Goal: Contribute content: Add original content to the website for others to see

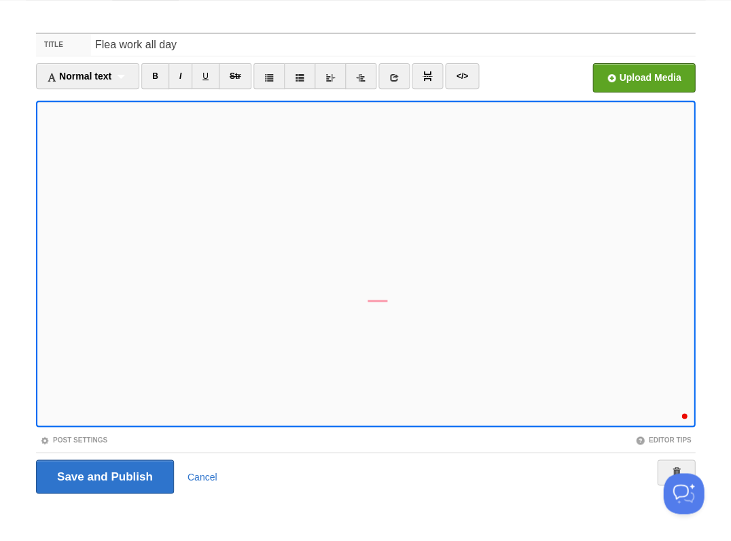
scroll to position [451, 0]
click at [682, 410] on div "1" at bounding box center [680, 410] width 15 height 15
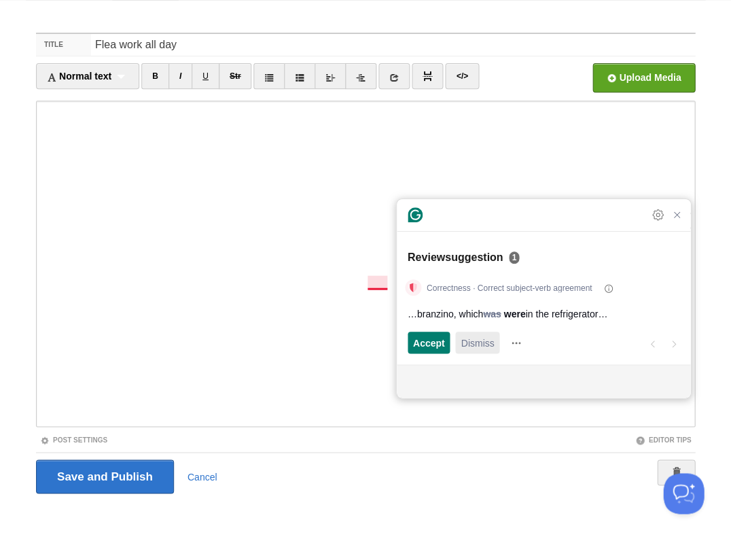
click at [475, 346] on span "Dismiss" at bounding box center [476, 343] width 33 height 14
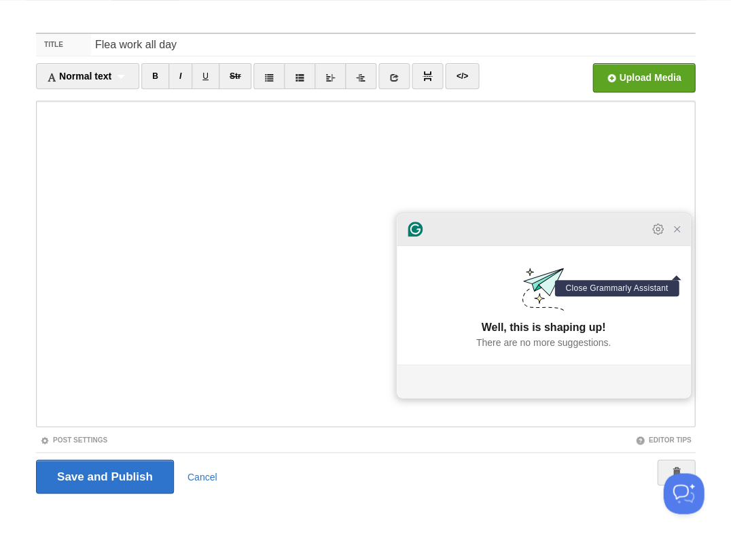
click at [681, 234] on icon "Close Grammarly Assistant" at bounding box center [676, 228] width 11 height 11
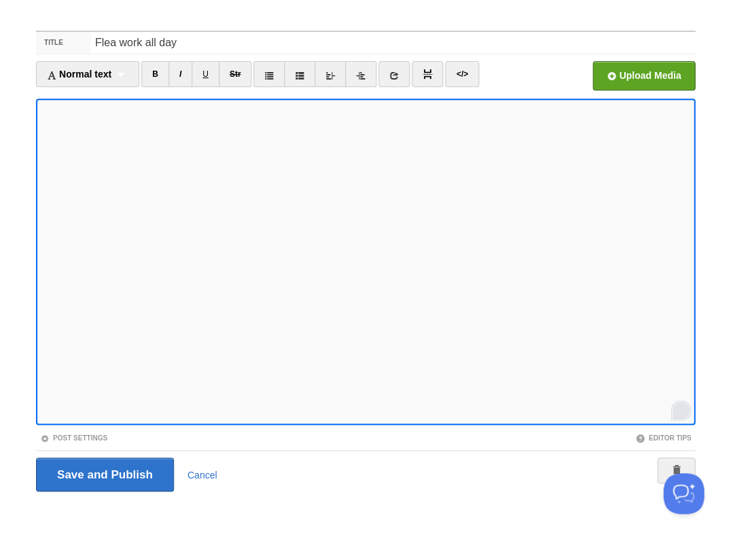
scroll to position [475, 0]
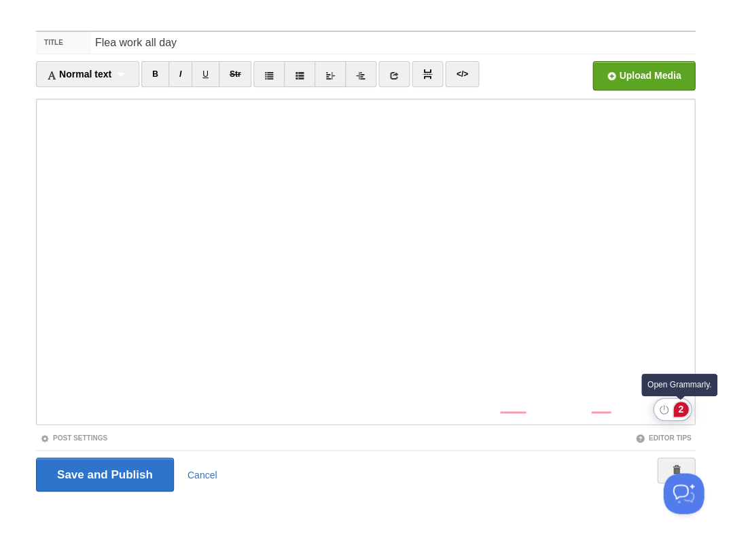
click at [676, 410] on div "2" at bounding box center [680, 408] width 15 height 15
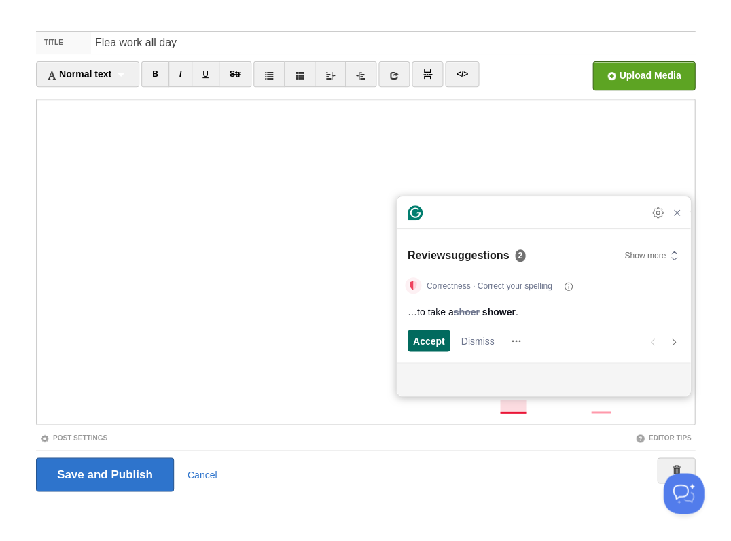
click at [424, 345] on span "Accept" at bounding box center [429, 340] width 32 height 14
click at [476, 344] on span "Dismiss" at bounding box center [476, 340] width 33 height 14
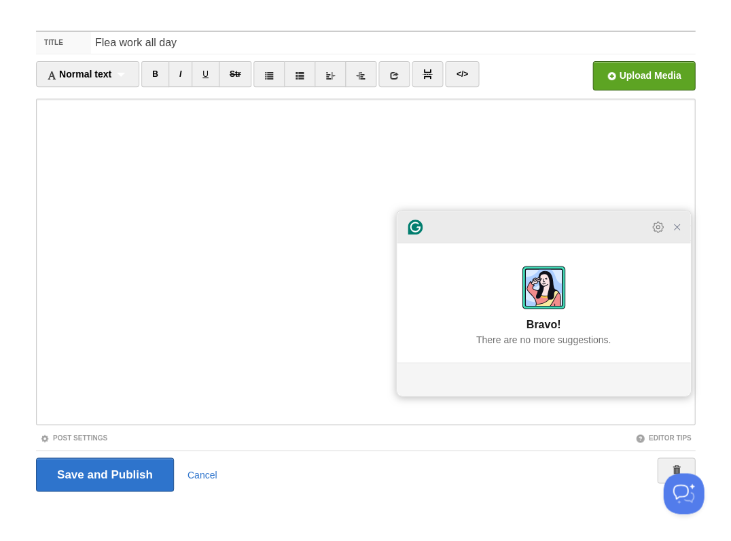
click at [683, 235] on icon "Close Grammarly Assistant" at bounding box center [676, 227] width 16 height 16
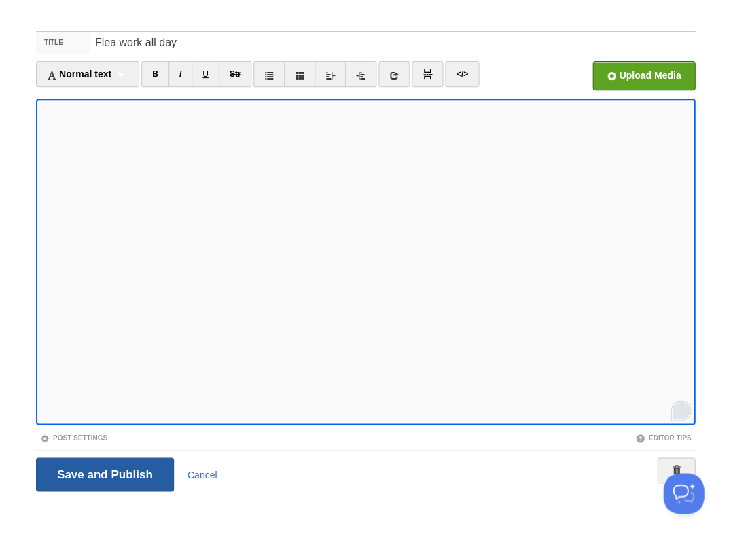
click at [103, 472] on input "Save and Publish" at bounding box center [105, 474] width 138 height 34
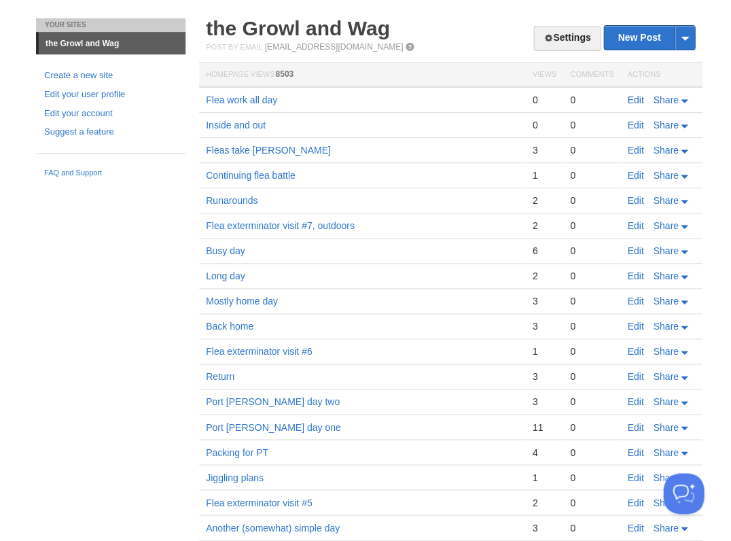
click at [629, 98] on link "Edit" at bounding box center [635, 99] width 16 height 11
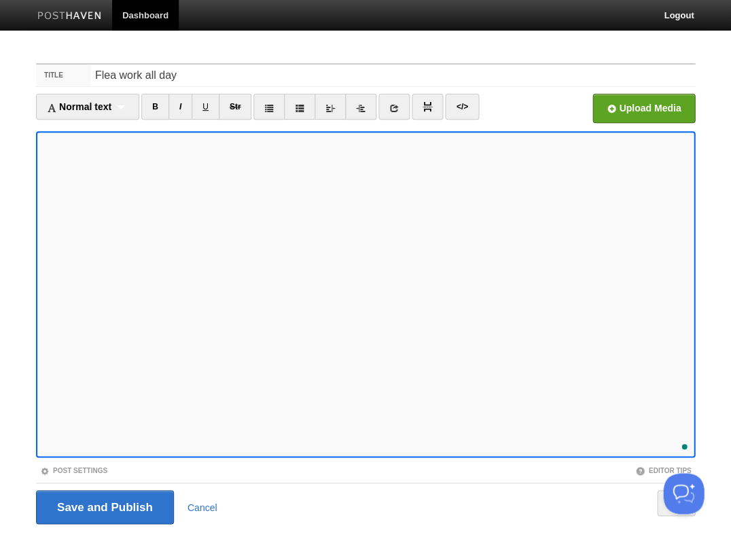
scroll to position [475, 0]
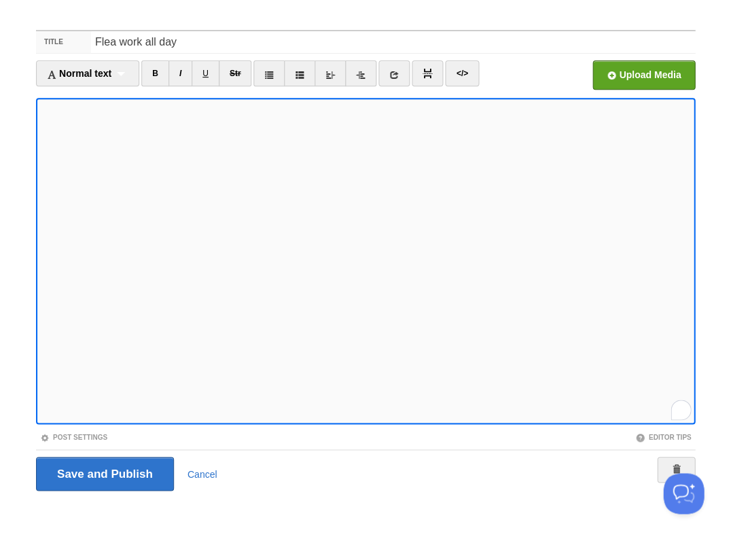
scroll to position [489, 0]
click at [103, 472] on input "Save and Publish" at bounding box center [105, 473] width 138 height 34
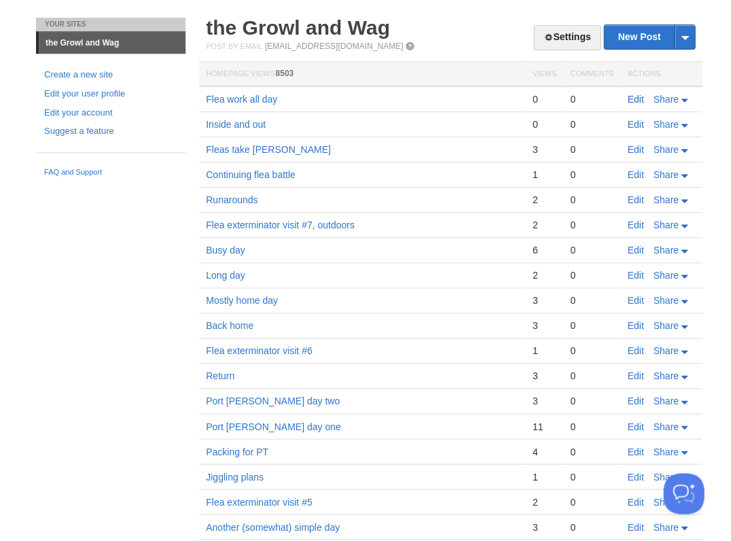
click at [637, 98] on link "Edit" at bounding box center [635, 99] width 16 height 11
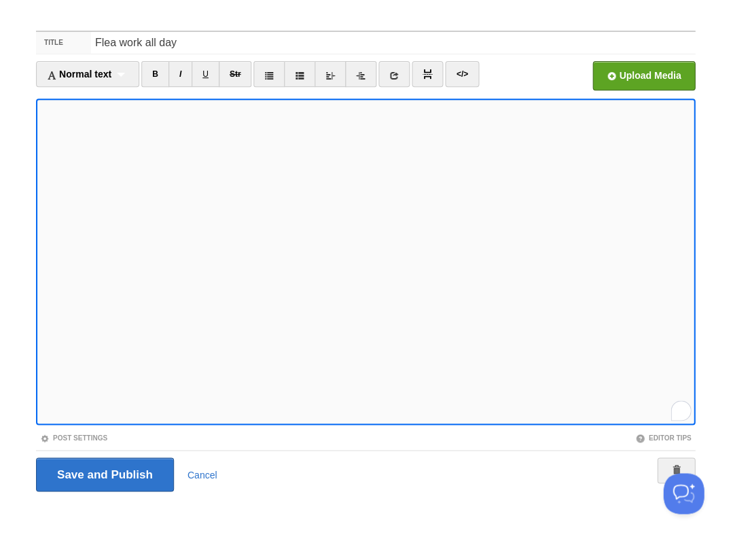
scroll to position [514, 0]
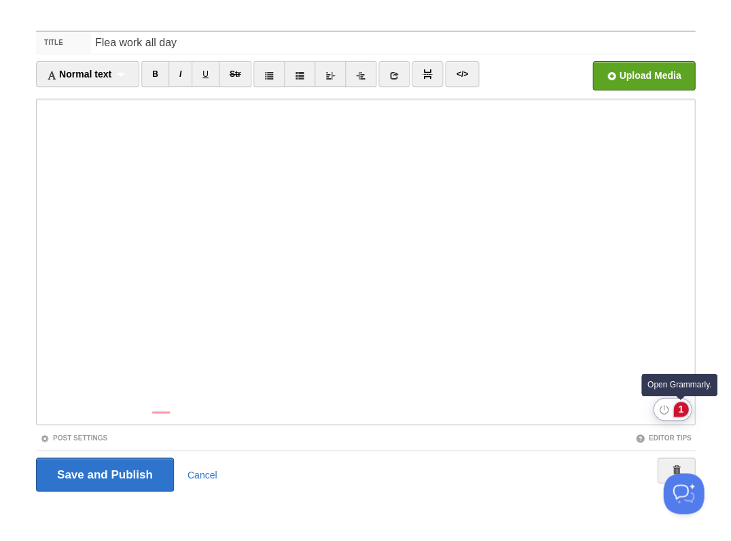
click at [676, 405] on div "1" at bounding box center [680, 408] width 15 height 15
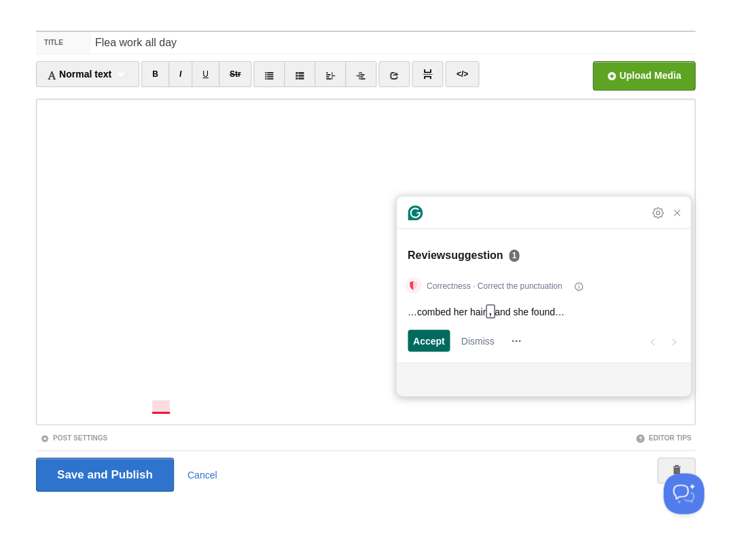
click at [418, 342] on span "Accept" at bounding box center [429, 340] width 32 height 14
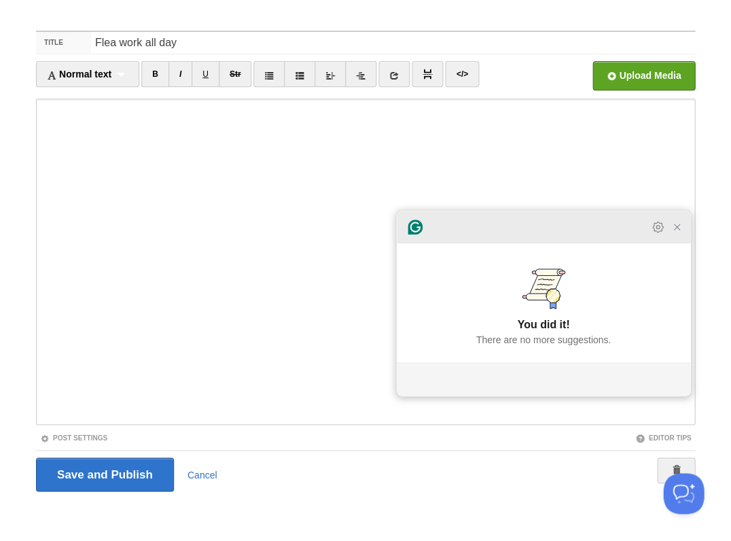
click at [675, 232] on icon "Close Grammarly Assistant" at bounding box center [676, 226] width 11 height 11
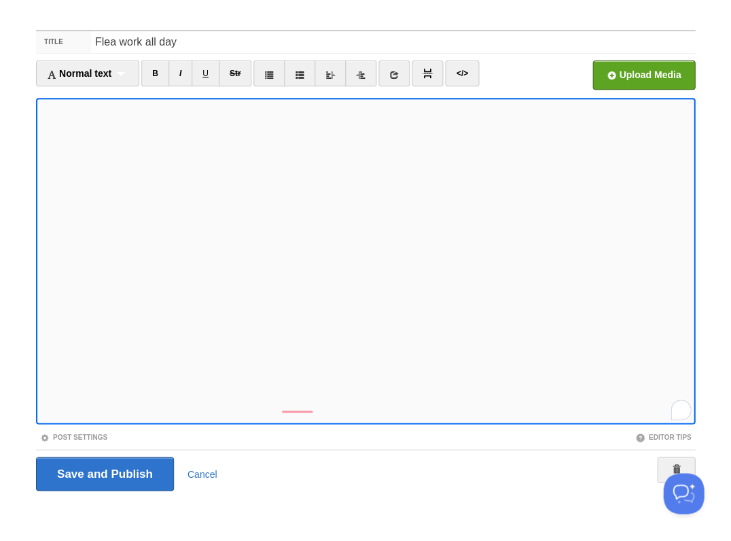
scroll to position [565, 0]
click at [103, 472] on input "Save and Publish" at bounding box center [105, 473] width 138 height 34
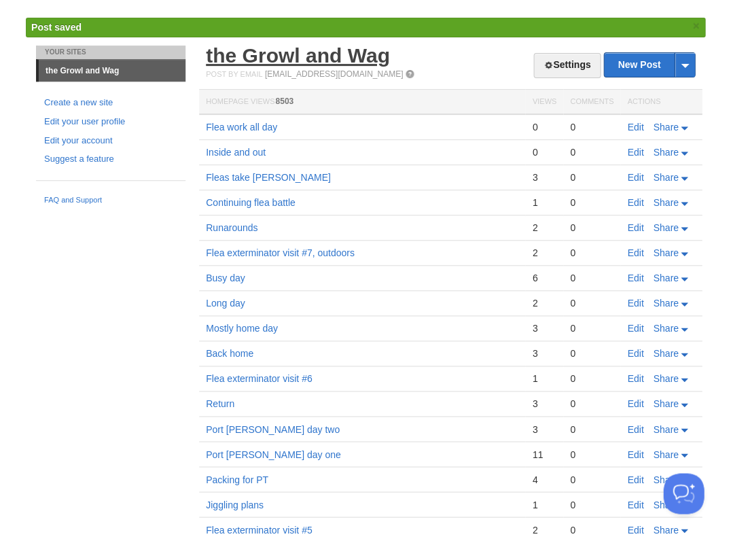
click at [246, 53] on link "the Growl and Wag" at bounding box center [298, 55] width 184 height 22
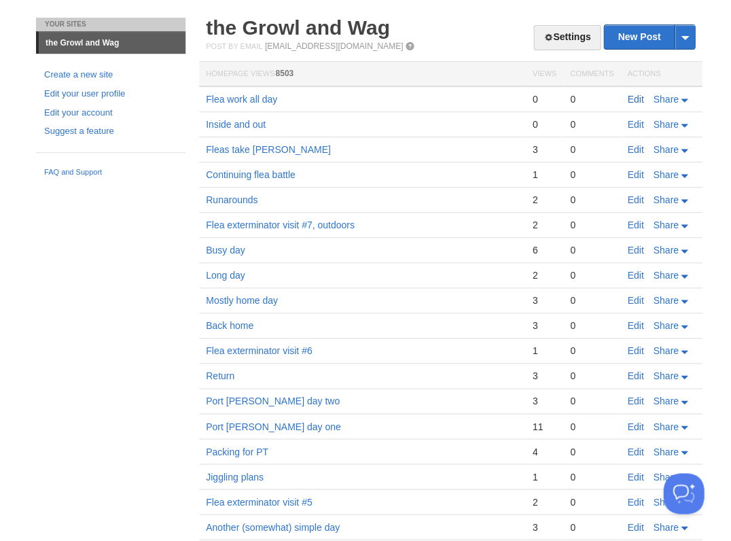
click at [630, 98] on link "Edit" at bounding box center [635, 99] width 16 height 11
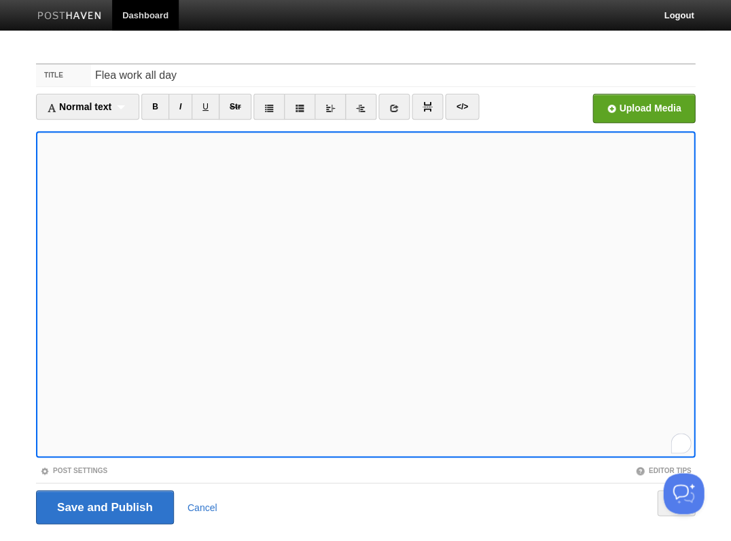
scroll to position [33, 0]
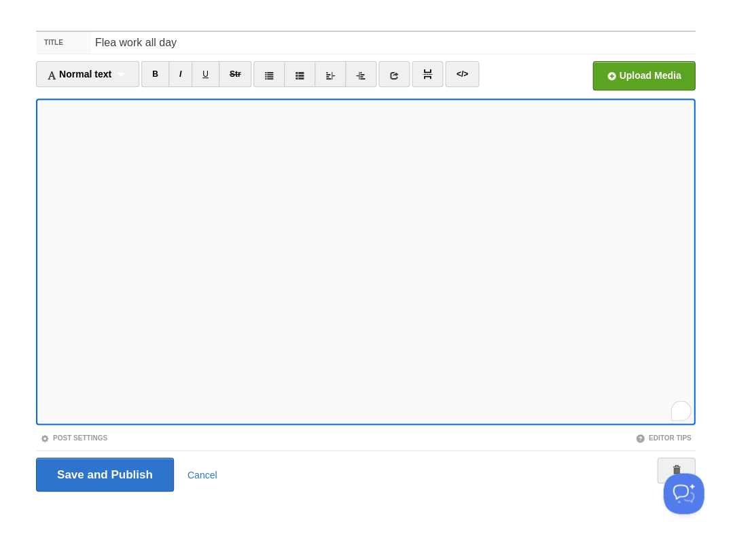
scroll to position [565, 0]
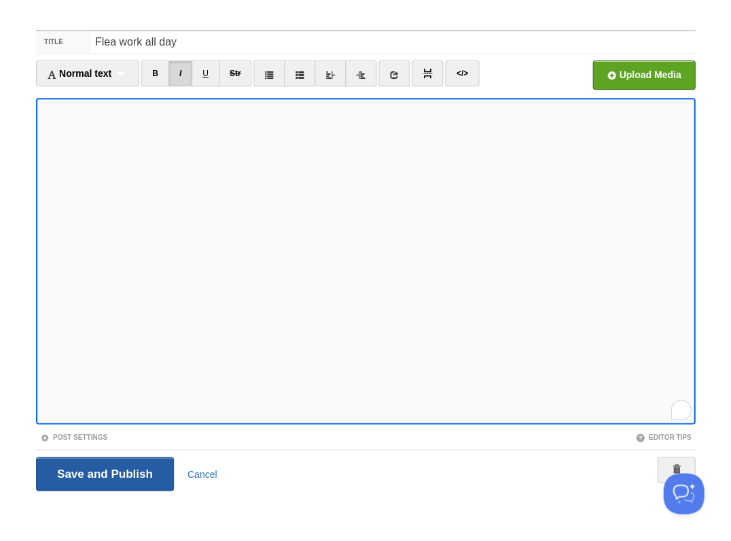
click at [103, 472] on input "Save and Publish" at bounding box center [105, 473] width 138 height 34
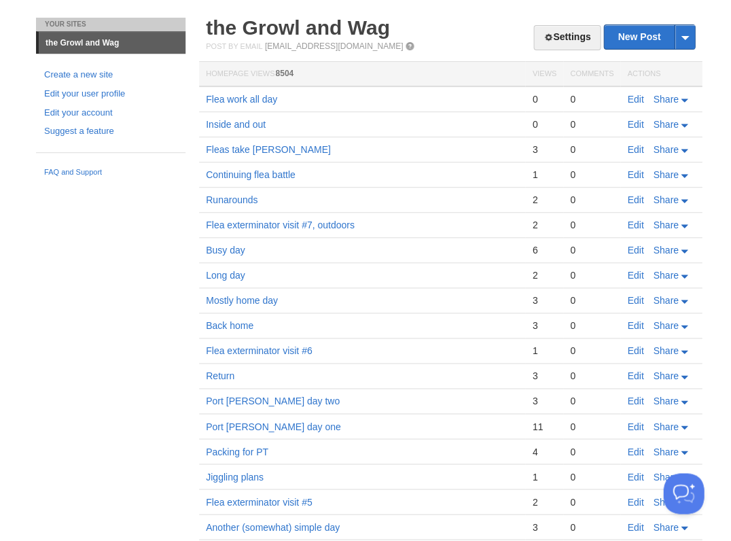
click at [443, 100] on td "Flea work all day" at bounding box center [362, 99] width 326 height 26
